Goal: Register for event/course

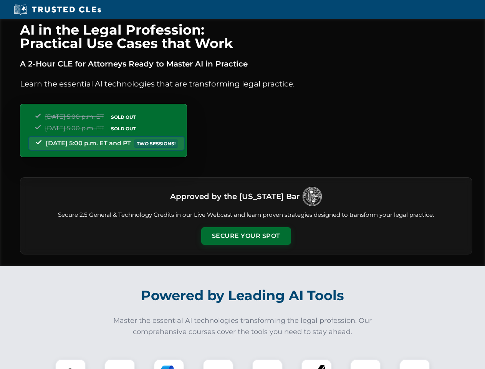
click at [246, 236] on button "Secure Your Spot" at bounding box center [246, 236] width 90 height 18
click at [71, 364] on img at bounding box center [71, 374] width 22 height 22
click at [120, 364] on div at bounding box center [120, 374] width 31 height 31
click at [169, 364] on div at bounding box center [169, 374] width 31 height 31
